Goal: Obtain resource: Obtain resource

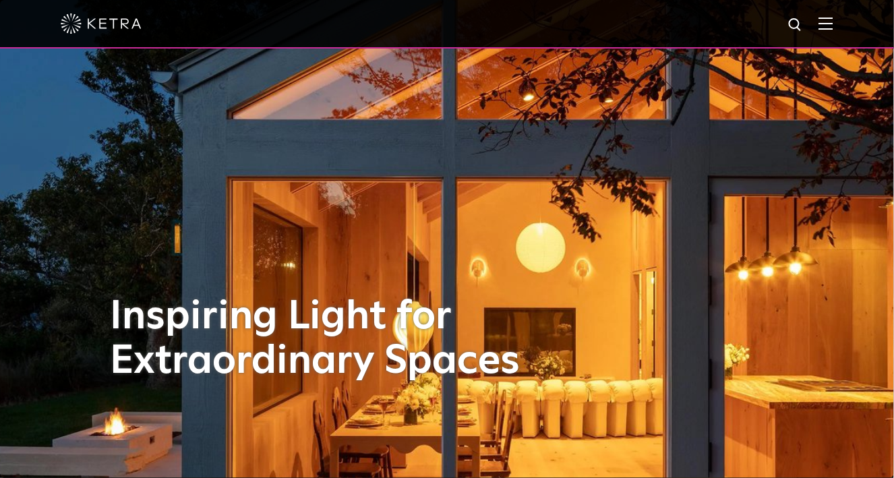
click at [834, 18] on img at bounding box center [826, 23] width 15 height 13
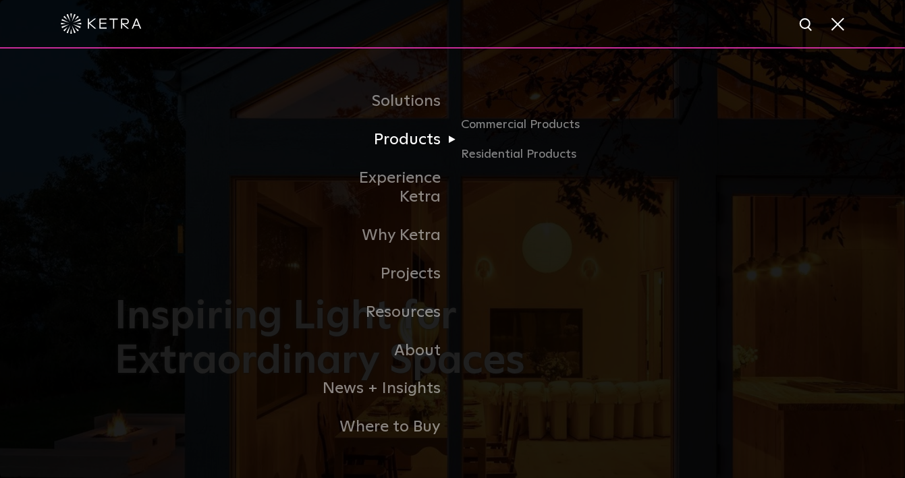
click at [422, 142] on link "Products" at bounding box center [383, 140] width 138 height 38
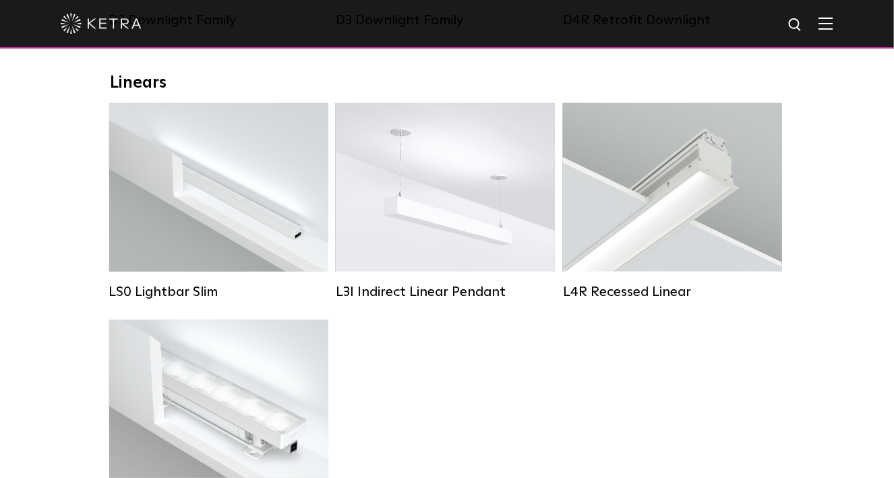
scroll to position [472, 0]
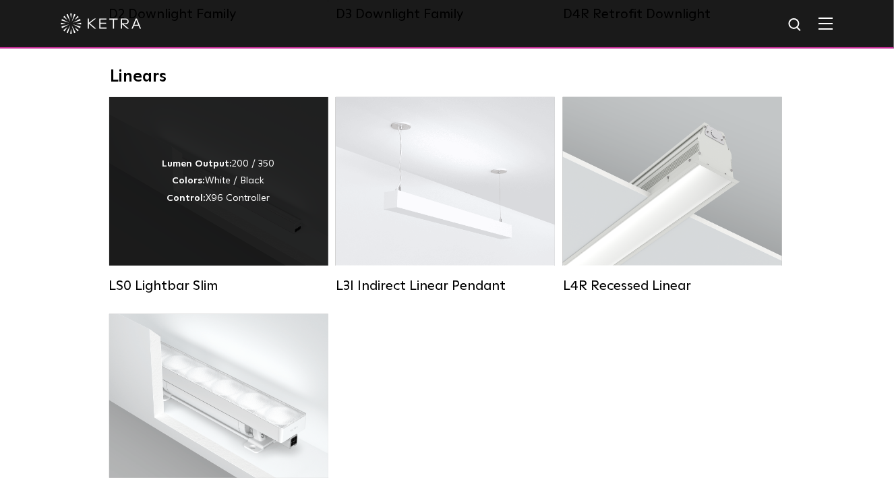
click at [132, 294] on div "LS0 Lightbar Slim" at bounding box center [218, 286] width 219 height 16
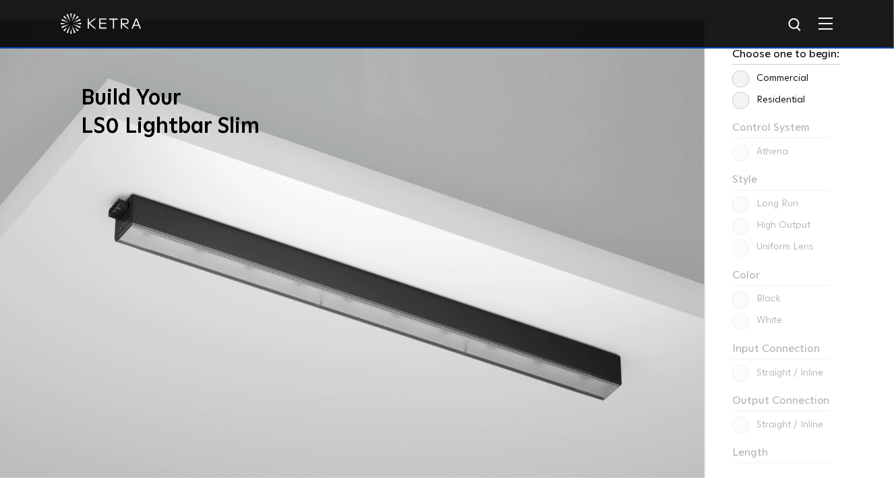
scroll to position [1079, 0]
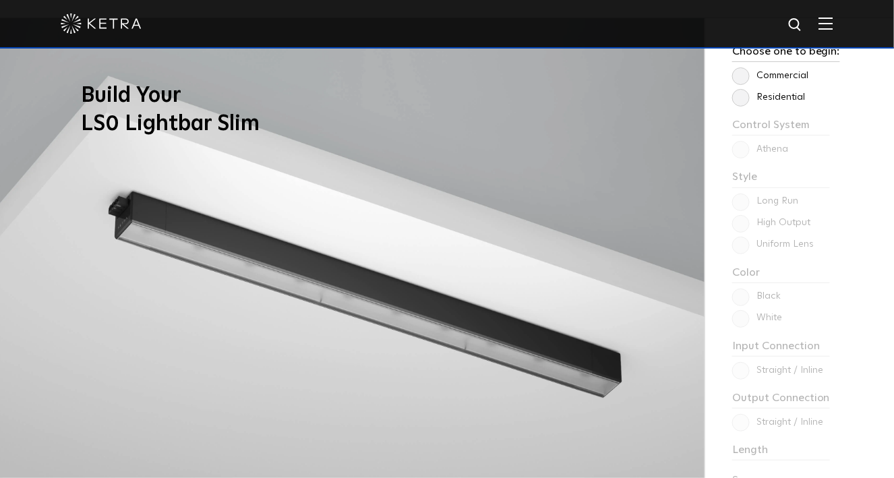
click at [741, 97] on label "Residential" at bounding box center [769, 97] width 73 height 11
click at [0, 0] on input "Residential" at bounding box center [0, 0] width 0 height 0
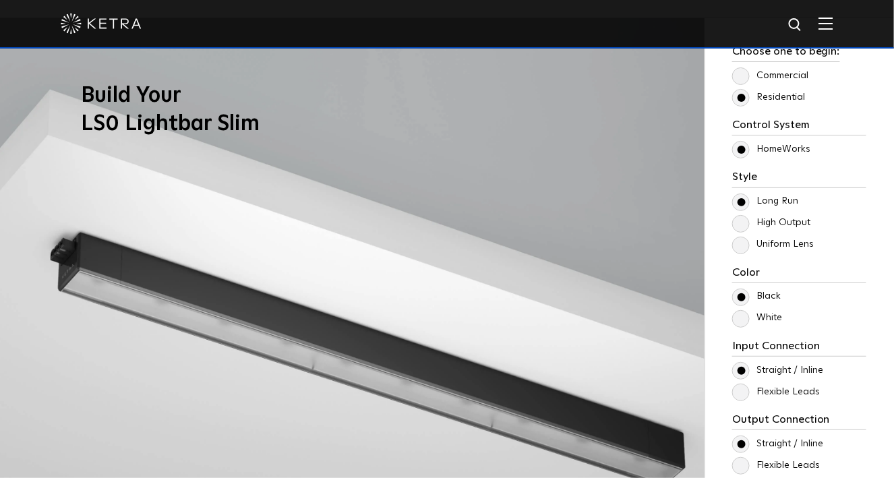
click at [747, 230] on div "Long Run High Output Uniform Lens" at bounding box center [800, 223] width 134 height 59
click at [745, 224] on label "High Output" at bounding box center [772, 222] width 78 height 11
click at [0, 0] on input "High Output" at bounding box center [0, 0] width 0 height 0
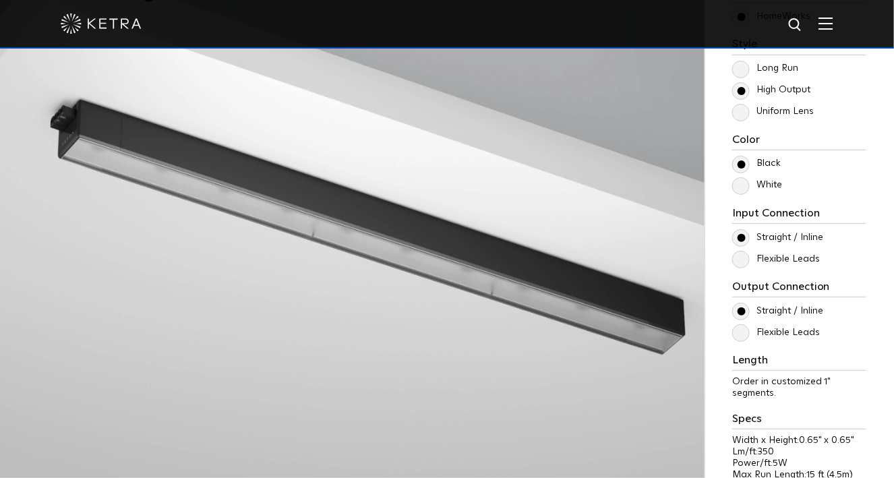
scroll to position [1214, 0]
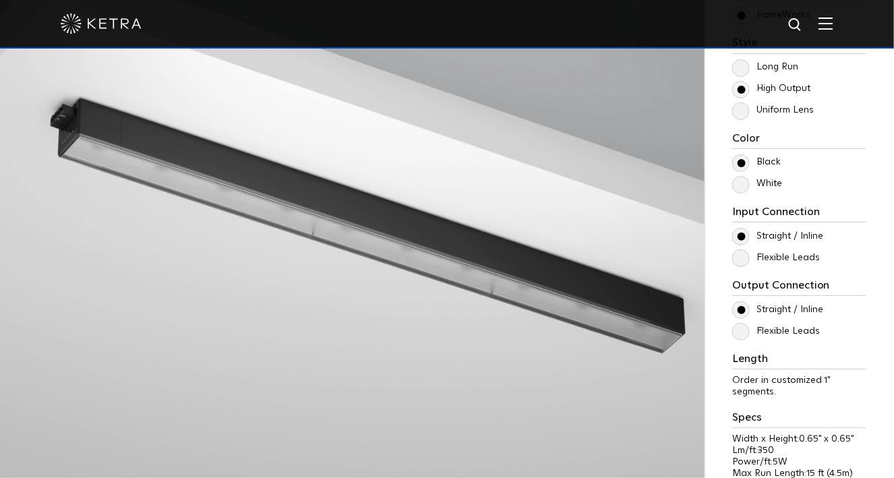
click at [743, 260] on label "Flexible Leads" at bounding box center [777, 257] width 88 height 11
click at [0, 0] on input "Flexible Leads" at bounding box center [0, 0] width 0 height 0
click at [739, 333] on label "Flexible Leads" at bounding box center [777, 331] width 88 height 11
click at [0, 0] on input "Flexible Leads" at bounding box center [0, 0] width 0 height 0
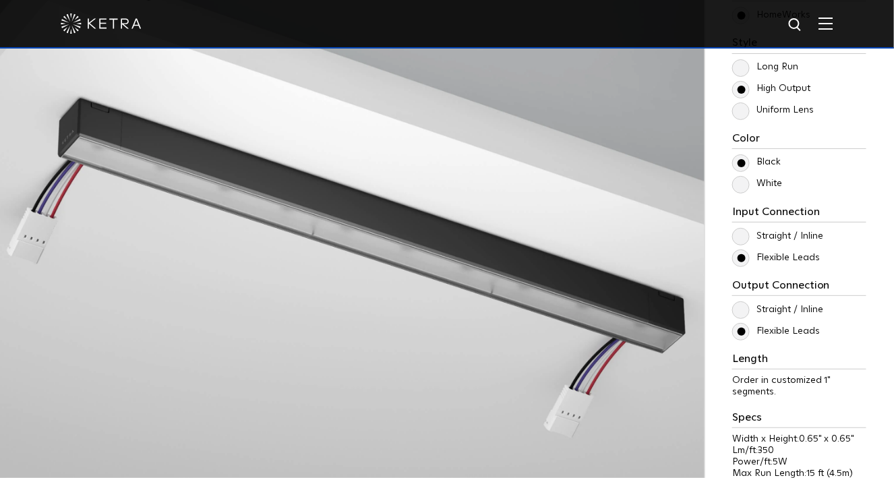
click at [743, 306] on label "Straight / Inline" at bounding box center [778, 309] width 91 height 11
click at [0, 0] on input "Straight / Inline" at bounding box center [0, 0] width 0 height 0
click at [743, 240] on label "Straight / Inline" at bounding box center [778, 236] width 91 height 11
click at [0, 0] on input "Straight / Inline" at bounding box center [0, 0] width 0 height 0
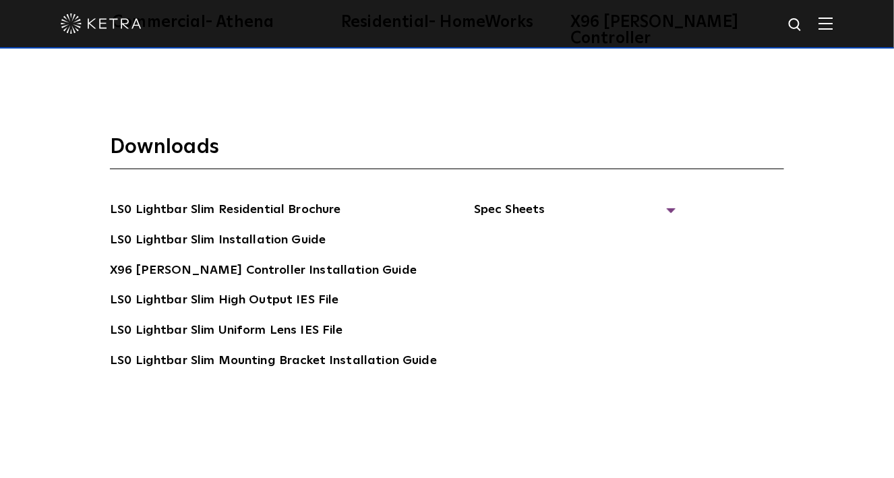
scroll to position [2495, 0]
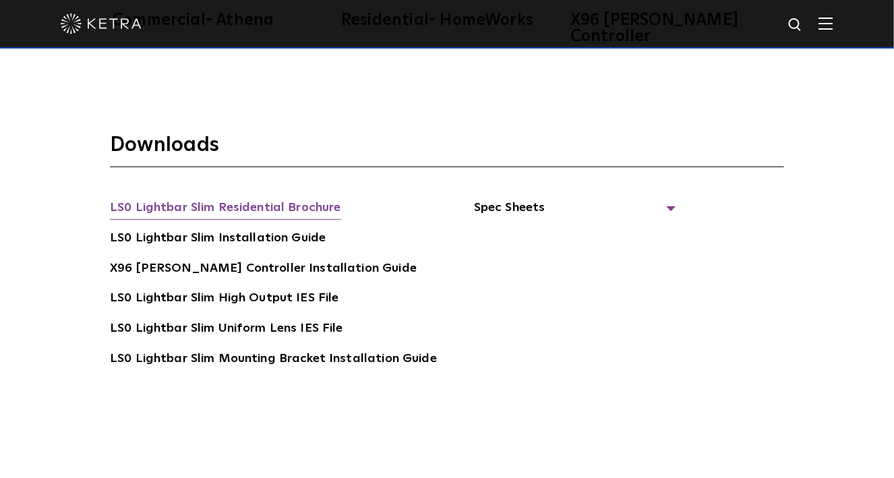
click at [309, 198] on link "LS0 Lightbar Slim Residential Brochure" at bounding box center [225, 209] width 231 height 22
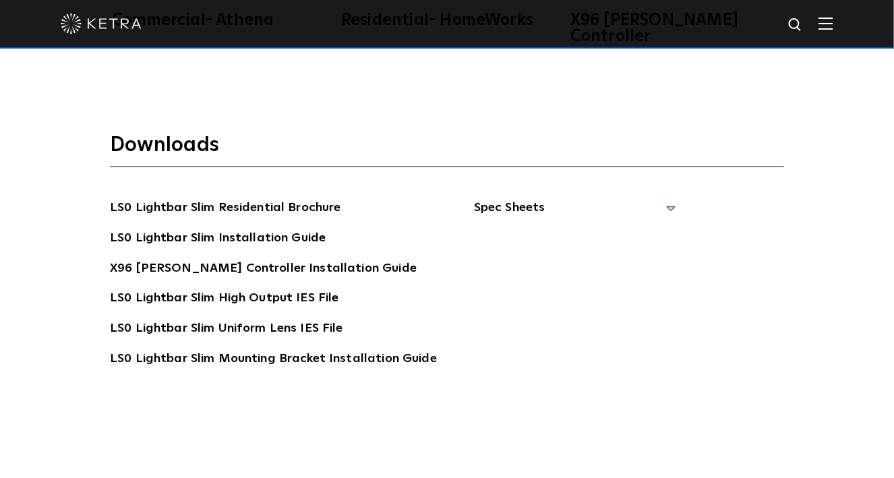
click at [661, 198] on span "Spec Sheets" at bounding box center [575, 213] width 202 height 30
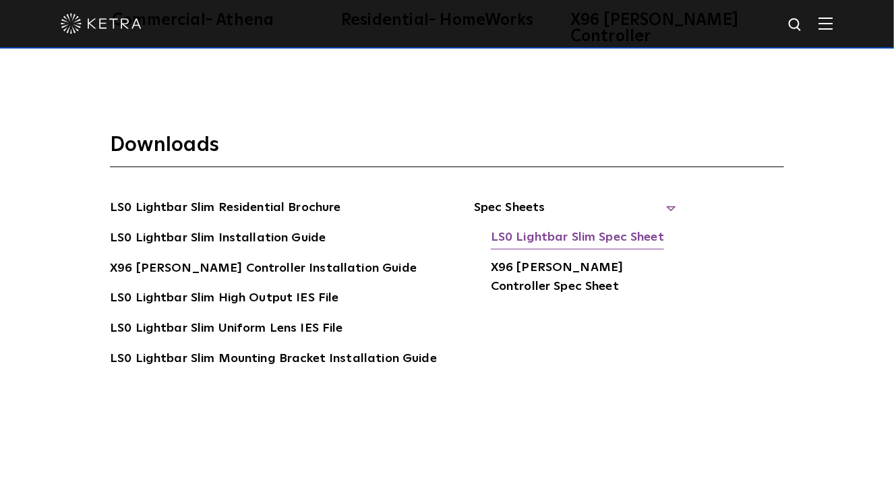
click at [617, 228] on link "LS0 Lightbar Slim Spec Sheet" at bounding box center [577, 239] width 173 height 22
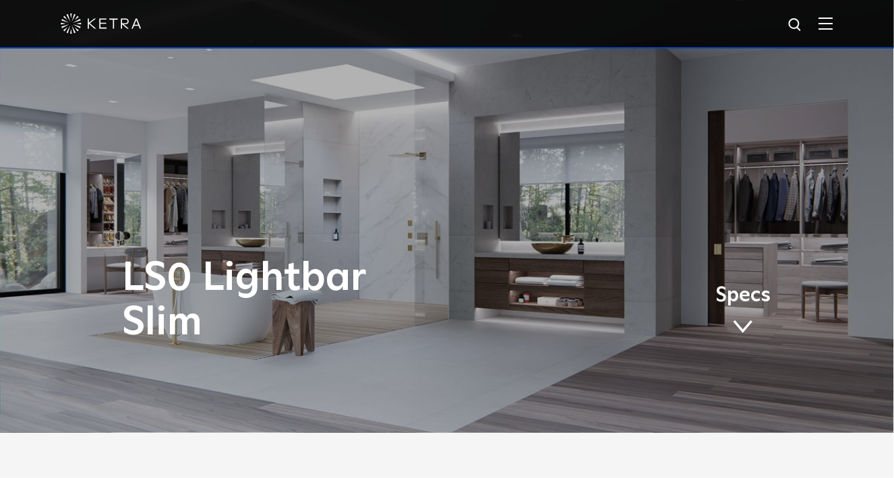
scroll to position [0, 0]
